Goal: Obtain resource: Obtain resource

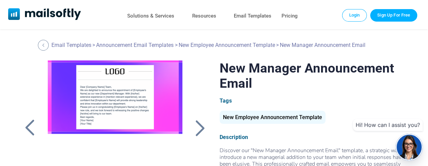
click at [28, 131] on div at bounding box center [29, 128] width 17 height 18
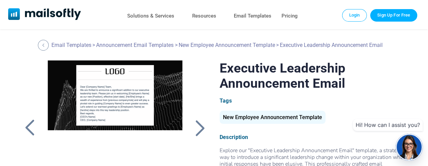
click at [200, 128] on div at bounding box center [199, 128] width 17 height 18
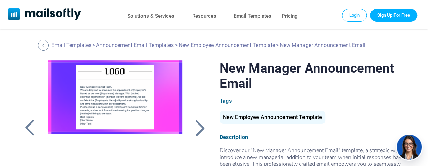
click at [200, 128] on div at bounding box center [199, 128] width 17 height 18
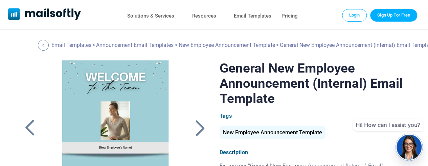
click at [30, 131] on div at bounding box center [29, 128] width 17 height 18
